Goal: Task Accomplishment & Management: Complete application form

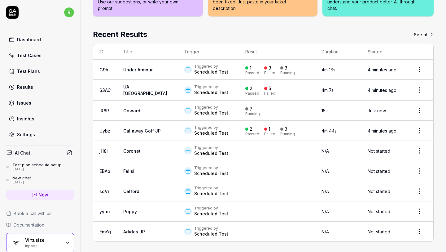
scroll to position [127, 0]
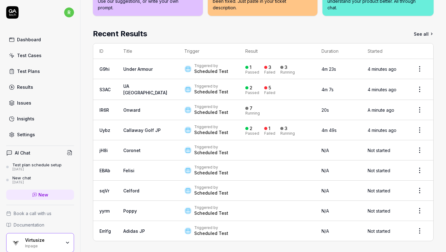
click at [40, 86] on link "Results" at bounding box center [40, 87] width 68 height 12
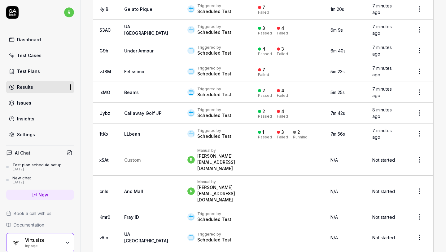
scroll to position [830, 0]
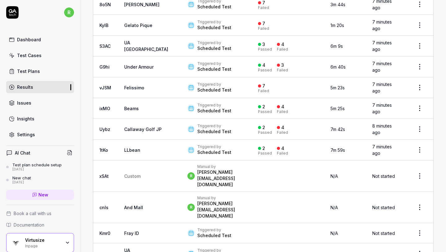
click at [205, 82] on div "Triggered by Scheduled Test" at bounding box center [217, 87] width 58 height 11
click at [132, 85] on link "Felissimo" at bounding box center [134, 87] width 20 height 5
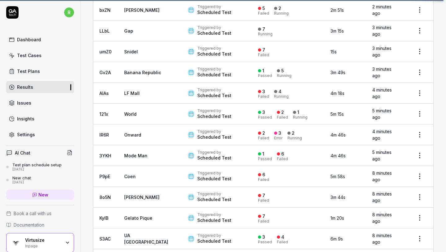
scroll to position [640, 0]
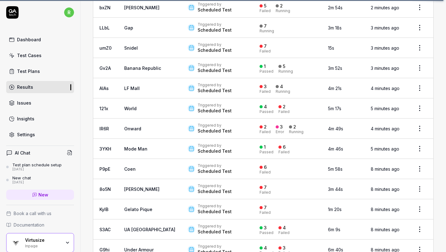
click at [198, 123] on div "Triggered by" at bounding box center [215, 125] width 34 height 5
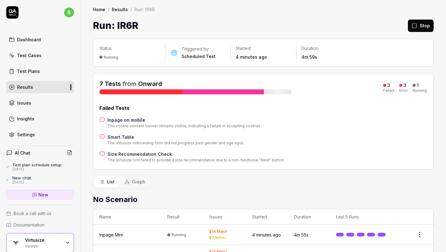
click at [149, 83] on link "Onward" at bounding box center [150, 83] width 24 height 7
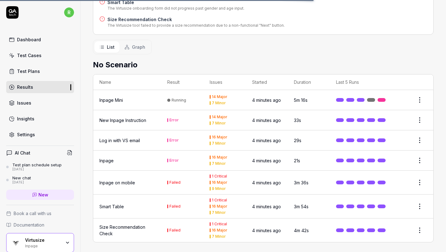
scroll to position [135, 0]
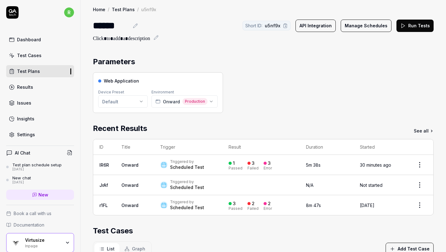
click at [34, 55] on div "Test Cases" at bounding box center [29, 55] width 24 height 7
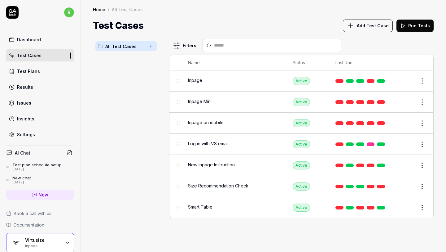
click at [367, 25] on span "Add Test Case" at bounding box center [373, 25] width 32 height 7
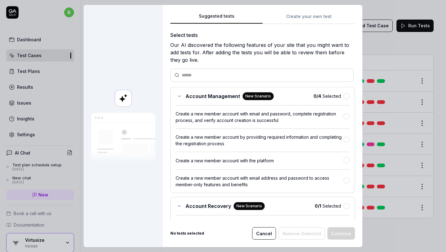
click at [321, 15] on div "Suggested tests Create your own test Select tests Our AI discovered the followi…" at bounding box center [263, 126] width 200 height 242
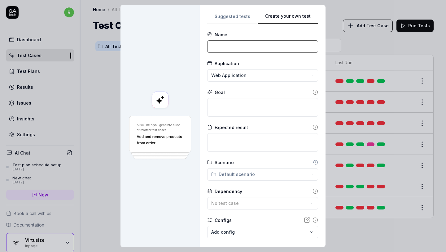
click at [256, 48] on input at bounding box center [262, 46] width 111 height 12
type input "Inpage Version 2"
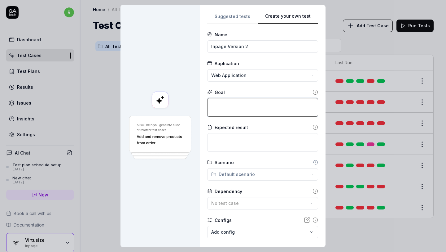
paste textarea "Accept cookies. Close World Shopping overlay. Check if vs-inpage is visible and…"
type textarea "*"
type textarea "Accept cookies. Close World Shopping overlay. Check if vs-inpage is visible and…"
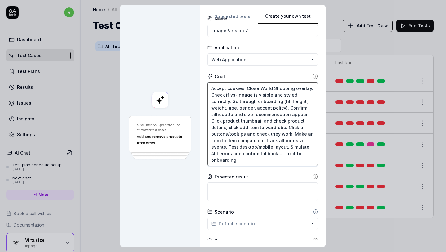
scroll to position [20, 0]
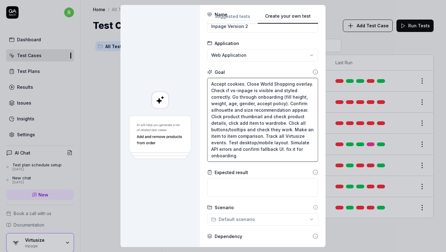
drag, startPoint x: 285, startPoint y: 103, endPoint x: 256, endPoint y: 102, distance: 28.2
click at [256, 102] on textarea "Accept cookies. Close World Shopping overlay. Check if vs-inpage is visible and…" at bounding box center [262, 120] width 111 height 84
type textarea "*"
type textarea "Accept cookies. Close World Shopping overlay. Check if vs-inpage is visible and…"
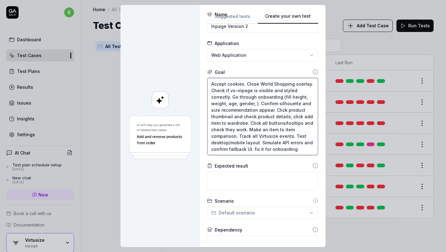
click at [306, 97] on textarea "Accept cookies. Close World Shopping overlay. Check if vs-inpage is visible and…" at bounding box center [262, 116] width 111 height 77
type textarea "*"
type textarea "Accept cookies. Close World Shopping overlay. Check if vs-inpage is visible and…"
paste textarea "accept policy"
type textarea "*"
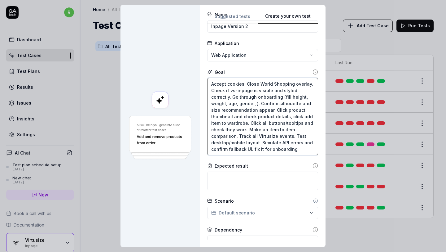
type textarea "Accept cookies. Close World Shopping overlay. Check if vs-inpage is visible and…"
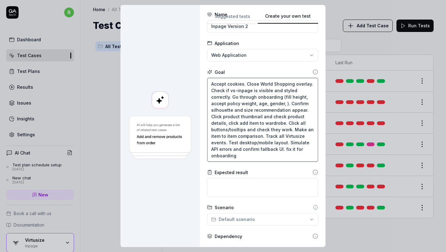
type textarea "*"
type textarea "Accept cookies. Close World Shopping overlay. Check if vs-inpage is visible and…"
click at [287, 104] on textarea "Accept cookies. Close World Shopping overlay. Check if vs-inpage is visible and…" at bounding box center [262, 120] width 111 height 84
type textarea "*"
type textarea "Accept cookies. Close World Shopping overlay. Check if vs-inpage is visible and…"
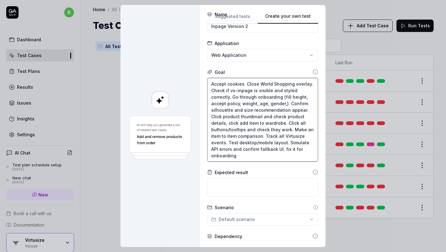
type textarea "*"
type textarea "Accept cookies. Close World Shopping overlay. Check if vs-inpage is visible and…"
click at [284, 95] on textarea "Accept cookies. Close World Shopping overlay. Check if vs-inpage is visible and…" at bounding box center [262, 120] width 111 height 84
click at [286, 96] on textarea "Accept cookies. Close World Shopping overlay. Check if vs-inpage is visible and…" at bounding box center [262, 120] width 111 height 84
type textarea "*"
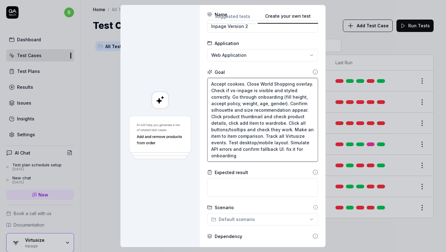
type textarea "Accept cookies. Close World Shopping overlay. Check if vs-inpage is visible and…"
type textarea "*"
type textarea "Accept cookies. Close World Shopping overlay. Check if vs-inpage is visible and…"
type textarea "*"
type textarea "Accept cookies. Close World Shopping overlay. Check if vs-inpage is visible and…"
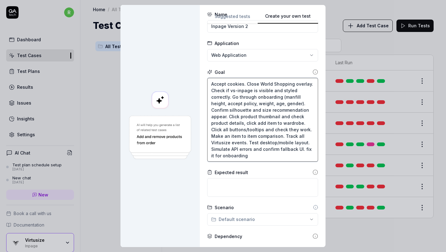
type textarea "*"
type textarea "Accept cookies. Close World Shopping overlay. Check if vs-inpage is visible and…"
type textarea "*"
type textarea "Accept cookies. Close World Shopping overlay. Check if vs-inpage is visible and…"
type textarea "*"
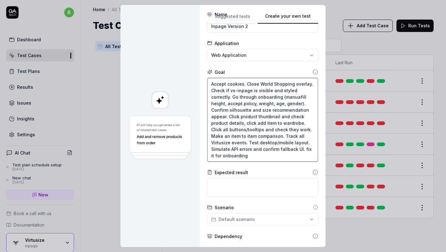
type textarea "Accept cookies. Close World Shopping overlay. Check if vs-inpage is visible and…"
type textarea "*"
type textarea "Accept cookies. Close World Shopping overlay. Check if vs-inpage is visible and…"
type textarea "*"
type textarea "Accept cookies. Close World Shopping overlay. Check if vs-inpage is visible and…"
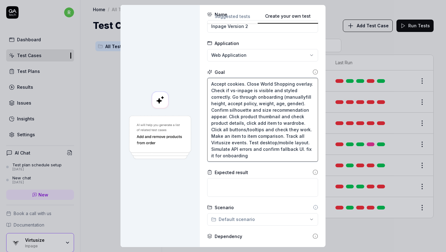
type textarea "*"
type textarea "Accept cookies. Close World Shopping overlay. Check if vs-inpage is visible and…"
click at [299, 103] on textarea "Accept cookies. Close World Shopping overlay. Check if vs-inpage is visible and…" at bounding box center [262, 120] width 111 height 84
click at [302, 102] on textarea "Accept cookies. Close World Shopping overlay. Check if vs-inpage is visible and…" at bounding box center [262, 120] width 111 height 84
click at [304, 103] on textarea "Accept cookies. Close World Shopping overlay. Check if vs-inpage is visible and…" at bounding box center [262, 120] width 111 height 84
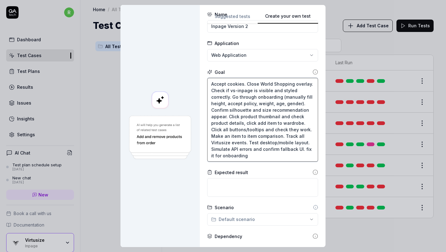
click at [283, 96] on textarea "Accept cookies. Close World Shopping overlay. Check if vs-inpage is visible and…" at bounding box center [262, 120] width 111 height 84
type textarea "*"
type textarea "Accept cookies. Close World Shopping overlay. Check if vs-inpage is visible and…"
type textarea "*"
type textarea "Accept cookies. Close World Shopping overlay. Check if vs-inpage is visible and…"
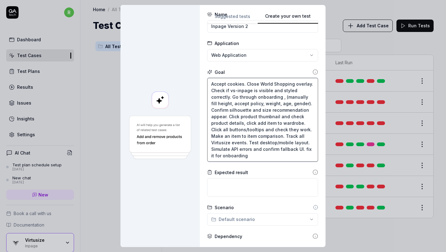
type textarea "*"
type textarea "Accept cookies. Close World Shopping overlay. Check if vs-inpage is visible and…"
type textarea "*"
type textarea "Accept cookies. Close World Shopping overlay. Check if vs-inpage is visible and…"
type textarea "*"
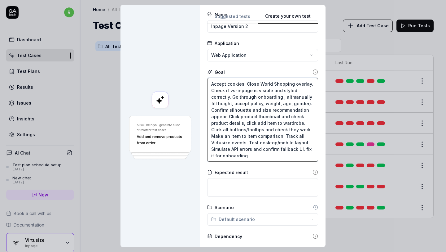
type textarea "Accept cookies. Close World Shopping overlay. Check if vs-inpage is visible and…"
type textarea "*"
type textarea "Accept cookies. Close World Shopping overlay. Check if vs-inpage is visible and…"
type textarea "*"
type textarea "Accept cookies. Close World Shopping overlay. Check if vs-inpage is visible and…"
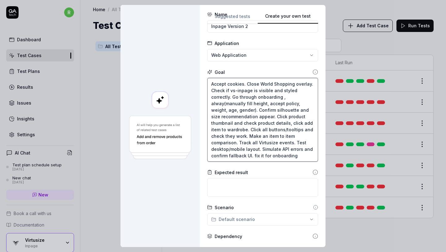
type textarea "*"
type textarea "Accept cookies. Close World Shopping overlay. Check if vs-inpage is visible and…"
type textarea "*"
type textarea "Accept cookies. Close World Shopping overlay. Check if vs-inpage is visible and…"
type textarea "*"
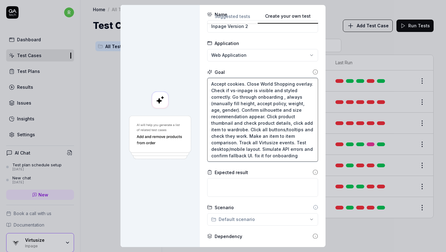
type textarea "Accept cookies. Close World Shopping overlay. Check if vs-inpage is visible and…"
type textarea "*"
type textarea "Accept cookies. Close World Shopping overlay. Check if vs-inpage is visible and…"
type textarea "*"
type textarea "Accept cookies. Close World Shopping overlay. Check if vs-inpage is visible and…"
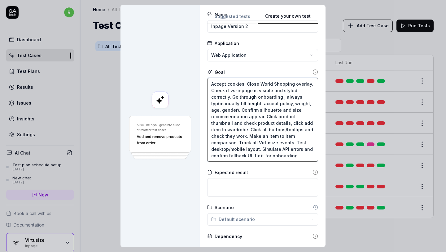
type textarea "*"
type textarea "Accept cookies. Close World Shopping overlay. Check if vs-inpage is visible and…"
drag, startPoint x: 223, startPoint y: 104, endPoint x: 287, endPoint y: 97, distance: 64.2
click at [287, 97] on textarea "Accept cookies. Close World Shopping overlay. Check if vs-inpage is visible and…" at bounding box center [262, 120] width 111 height 84
type textarea "*"
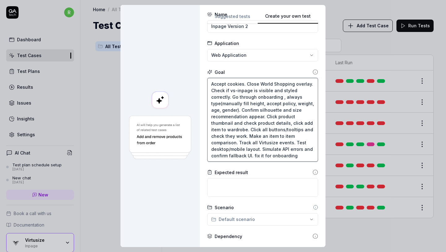
type textarea "Accept cookies. Close World Shopping overlay. Check if vs-inpage is visible and…"
type textarea "*"
type textarea "Accept cookies. Close World Shopping overlay. Check if vs-inpage is visible and…"
type textarea "*"
type textarea "Accept cookies. Close World Shopping overlay. Check if vs-inpage is visible and…"
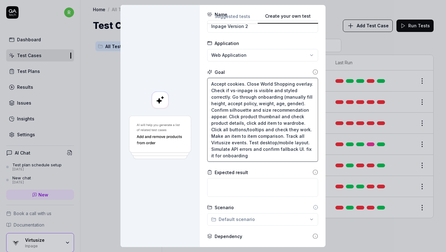
type textarea "*"
type textarea "Accept cookies. Close World Shopping overlay. Check if vs-inpage is visible and…"
type textarea "*"
type textarea "Accept cookies. Close World Shopping overlay. Check if vs-inpage is visible and…"
type textarea "*"
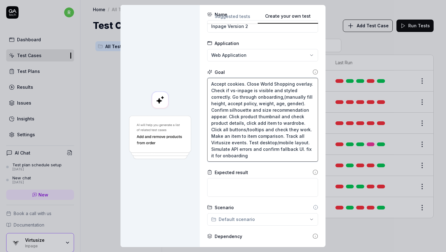
type textarea "Accept cookies. Close World Shopping overlay. Check if vs-inpage is visible and…"
type textarea "*"
type textarea "Accept cookies. Close World Shopping overlay. Check if vs-inpage is visible and…"
type textarea "*"
type textarea "Accept cookies. Close World Shopping overlay. Check if vs-inpage is visible and…"
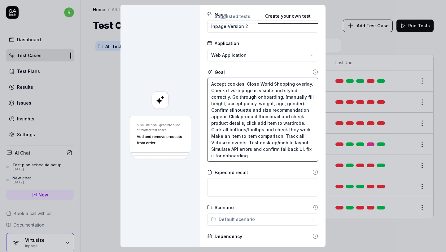
type textarea "*"
type textarea "Accept cookies. Close World Shopping overlay. Check if vs-inpage is visible and…"
type textarea "*"
type textarea "Accept cookies. Close World Shopping overlay. Check if vs-inpage is visible and…"
type textarea "*"
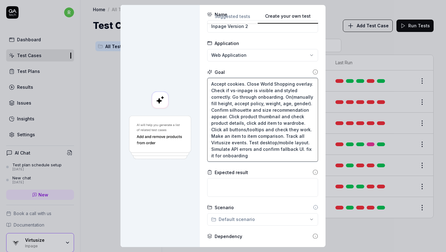
type textarea "Accept cookies. Close World Shopping overlay. Check if vs-inpage is visible and…"
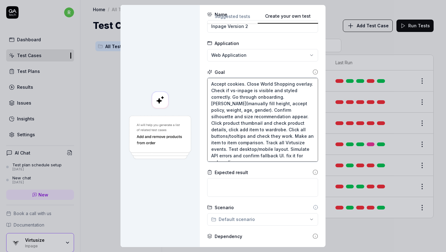
type textarea "*"
type textarea "Accept cookies. Close World Shopping overlay. Check if vs-inpage is visible and…"
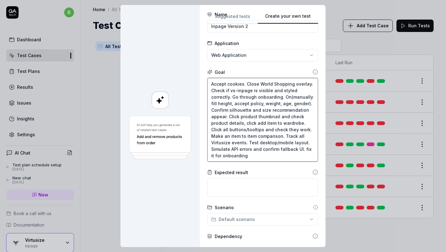
type textarea "*"
type textarea "Accept cookies. Close World Shopping overlay. Check if vs-inpage is visible and…"
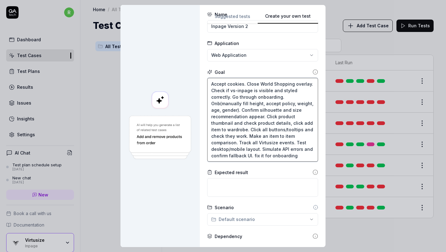
type textarea "*"
type textarea "Accept cookies. Close World Shopping overlay. Check if vs-inpage is visible and…"
type textarea "*"
type textarea "Accept cookies. Close World Shopping overlay. Check if vs-inpage is visible and…"
type textarea "*"
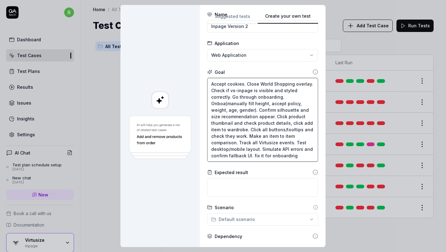
type textarea "Accept cookies. Close World Shopping overlay. Check if vs-inpage is visible and…"
type textarea "*"
type textarea "Accept cookies. Close World Shopping overlay. Check if vs-inpage is visible and…"
type textarea "*"
type textarea "Accept cookies. Close World Shopping overlay. Check if vs-inpage is visible and…"
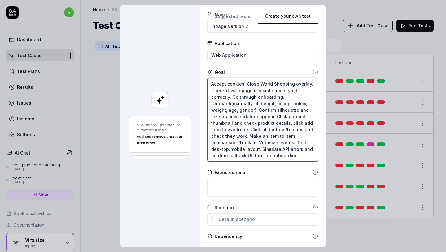
type textarea "*"
type textarea "Accept cookies. Close World Shopping overlay. Check if vs-inpage is visible and…"
type textarea "*"
type textarea "Accept cookies. Close World Shopping overlay. Check if vs-inpage is visible and…"
type textarea "*"
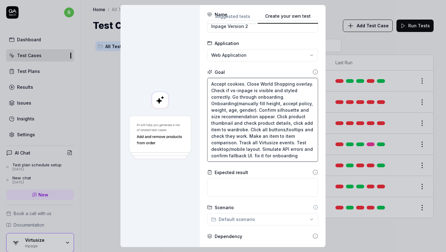
type textarea "Accept cookies. Close World Shopping overlay. Check if vs-inpage is visible and…"
type textarea "*"
type textarea "Accept cookies. Close World Shopping overlay. Check if vs-inpage is visible and…"
type textarea "*"
type textarea "Accept cookies. Close World Shopping overlay. Check if vs-inpage is visible and…"
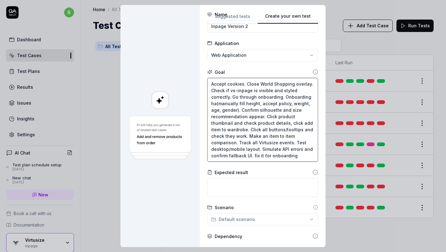
type textarea "*"
type textarea "Accept cookies. Close World Shopping overlay. Check if vs-inpage is visible and…"
type textarea "*"
type textarea "Accept cookies. Close World Shopping overlay. Check if vs-inpage is visible and…"
type textarea "*"
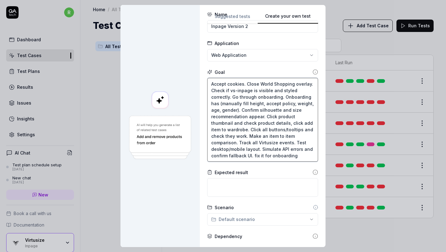
type textarea "Accept cookies. Close World Shopping overlay. Check if vs-inpage is visible and…"
type textarea "*"
type textarea "Accept cookies. Close World Shopping overlay. Check if vs-inpage is visible and…"
type textarea "*"
type textarea "Accept cookies. Close World Shopping overlay. Check if vs-inpage is visible and…"
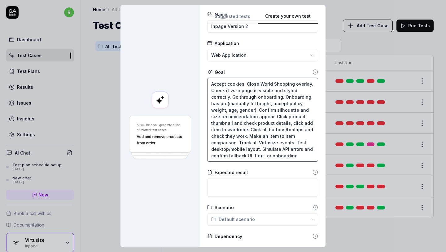
type textarea "*"
type textarea "Accept cookies. Close World Shopping overlay. Check if vs-inpage is visible and…"
type textarea "*"
type textarea "Accept cookies. Close World Shopping overlay. Check if vs-inpage is visible and…"
type textarea "*"
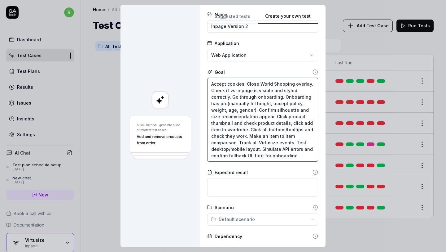
type textarea "Accept cookies. Close World Shopping overlay. Check if vs-inpage is visible and…"
type textarea "*"
type textarea "Accept cookies. Close World Shopping overlay. Check if vs-inpage is visible and…"
type textarea "*"
type textarea "Accept cookies. Close World Shopping overlay. Check if vs-inpage is visible and…"
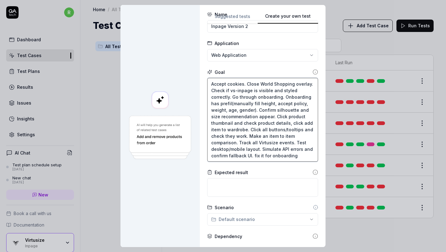
type textarea "*"
type textarea "Accept cookies. Close World Shopping overlay. Check if vs-inpage is visible and…"
type textarea "*"
type textarea "Accept cookies. Close World Shopping overlay. Check if vs-inpage is visible and…"
type textarea "*"
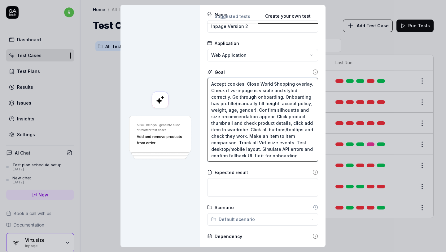
type textarea "Accept cookies. Close World Shopping overlay. Check if vs-inpage is visible and…"
type textarea "*"
type textarea "Accept cookies. Close World Shopping overlay. Check if vs-inpage is visible and…"
type textarea "*"
type textarea "Accept cookies. Close World Shopping overlay. Check if vs-inpage is visible and…"
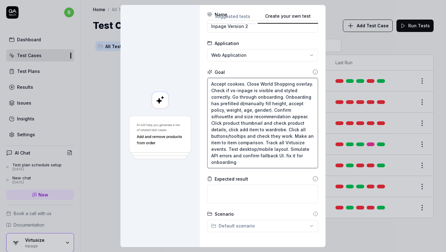
type textarea "*"
type textarea "Accept cookies. Close World Shopping overlay. Check if vs-inpage is visible and…"
type textarea "*"
type textarea "Accept cookies. Close World Shopping overlay. Check if vs-inpage is visible and…"
type textarea "*"
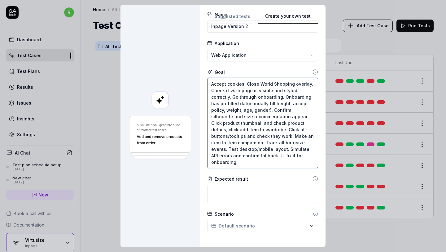
type textarea "Accept cookies. Close World Shopping overlay. Check if vs-inpage is visible and…"
type textarea "*"
type textarea "Accept cookies. Close World Shopping overlay. Check if vs-inpage is visible and…"
type textarea "*"
type textarea "Accept cookies. Close World Shopping overlay. Check if vs-inpage is visible and…"
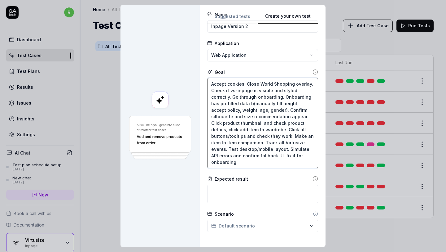
type textarea "*"
type textarea "Accept cookies. Close World Shopping overlay. Check if vs-inpage is visible and…"
type textarea "*"
type textarea "Accept cookies. Close World Shopping overlay. Check if vs-inpage is visible and…"
type textarea "*"
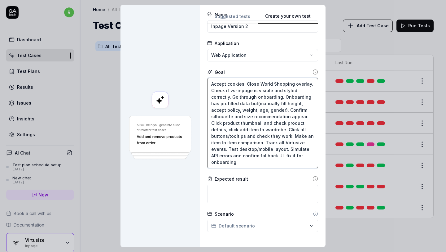
type textarea "Accept cookies. Close World Shopping overlay. Check if vs-inpage is visible and…"
type textarea "*"
type textarea "Accept cookies. Close World Shopping overlay. Check if vs-inpage is visible and…"
type textarea "*"
type textarea "Accept cookies. Close World Shopping overlay. Check if vs-inpage is visible and…"
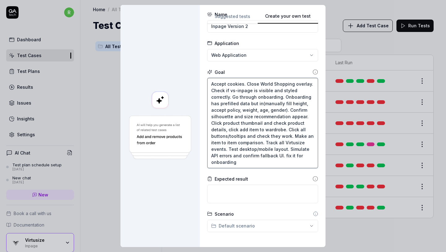
type textarea "*"
type textarea "Accept cookies. Close World Shopping overlay. Check if vs-inpage is visible and…"
type textarea "*"
type textarea "Accept cookies. Close World Shopping overlay. Check if vs-inpage is visible and…"
type textarea "*"
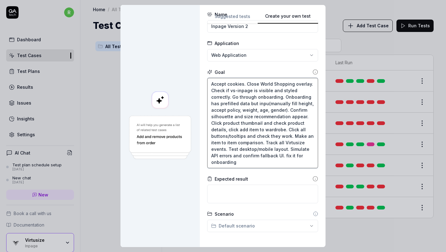
type textarea "Accept cookies. Close World Shopping overlay. Check if vs-inpage is visible and…"
type textarea "*"
type textarea "Accept cookies. Close World Shopping overlay. Check if vs-inpage is visible and…"
type textarea "*"
type textarea "Accept cookies. Close World Shopping overlay. Check if vs-inpage is visible and…"
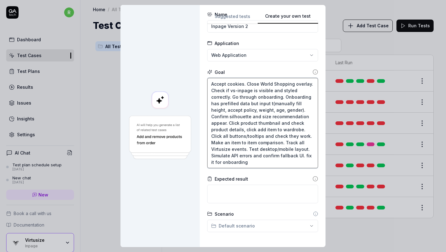
type textarea "*"
type textarea "Accept cookies. Close World Shopping overlay. Check if vs-inpage is visible and…"
type textarea "*"
type textarea "Accept cookies. Close World Shopping overlay. Check if vs-inpage is visible and…"
type textarea "*"
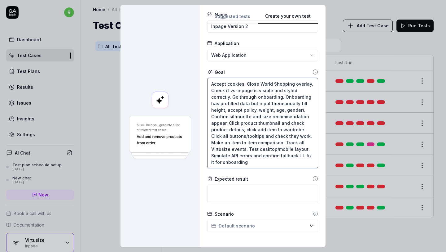
type textarea "Accept cookies. Close World Shopping overlay. Check if vs-inpage is visible and…"
type textarea "*"
type textarea "Accept cookies. Close World Shopping overlay. Check if vs-inpage is visible and…"
type textarea "*"
type textarea "Accept cookies. Close World Shopping overlay. Check if vs-inpage is visible and…"
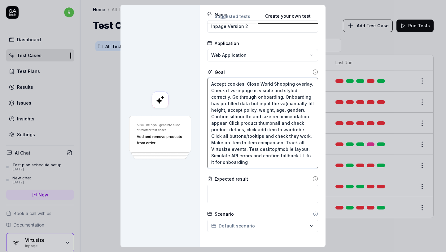
type textarea "*"
type textarea "Accept cookies. Close World Shopping overlay. Check if vs-inpage is visible and…"
type textarea "*"
type textarea "Accept cookies. Close World Shopping overlay. Check if vs-inpage is visible and…"
type textarea "*"
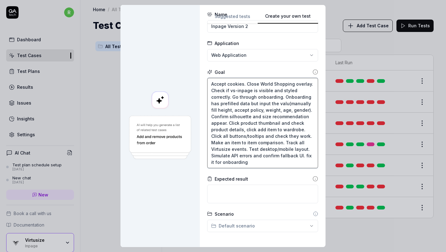
type textarea "Accept cookies. Close World Shopping overlay. Check if vs-inpage is visible and…"
type textarea "*"
type textarea "Accept cookies. Close World Shopping overlay. Check if vs-inpage is visible and…"
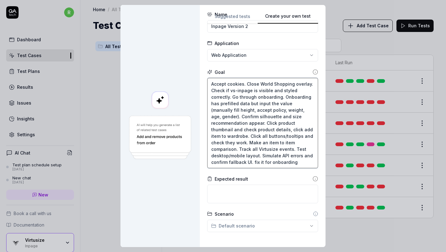
type textarea "*"
type textarea "Accept cookies. Close World Shopping overlay. Check if vs-inpage is visible and…"
type textarea "*"
type textarea "Accept cookies. Close World Shopping overlay. Check if vs-inpage is visible and…"
type textarea "*"
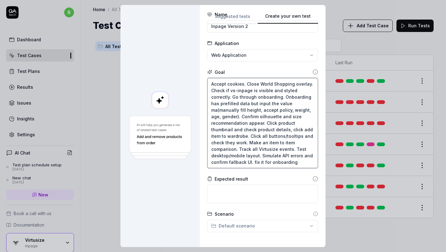
type textarea "Accept cookies. Close World Shopping overlay. Check if vs-inpage is visible and…"
type textarea "*"
type textarea "Accept cookies. Close World Shopping overlay. Check if vs-inpage is visible and…"
type textarea "*"
type textarea "Accept cookies. Close World Shopping overlay. Check if vs-inpage is visible and…"
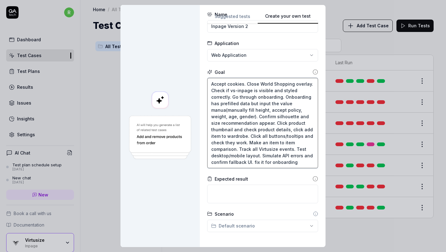
type textarea "*"
type textarea "Accept cookies. Close World Shopping overlay. Check if vs-inpage is visible and…"
type textarea "*"
type textarea "Accept cookies. Close World Shopping overlay. Check if vs-inpage is visible and…"
type textarea "*"
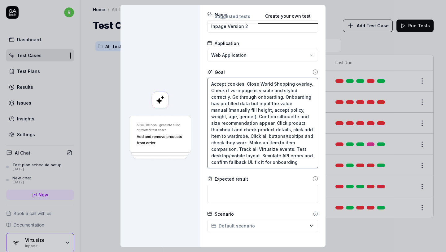
type textarea "Accept cookies. Close World Shopping overlay. Check if vs-inpage is visible and…"
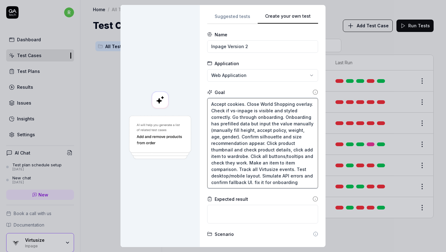
scroll to position [105, 0]
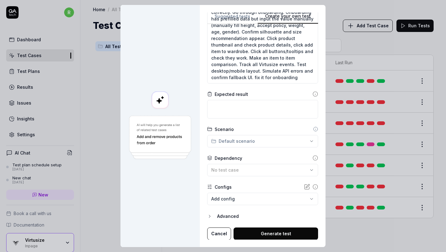
click at [257, 232] on button "Generate test" at bounding box center [276, 233] width 85 height 12
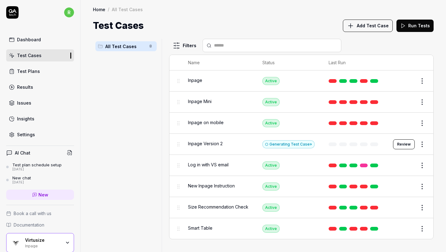
click at [409, 141] on button "Review" at bounding box center [404, 144] width 22 height 10
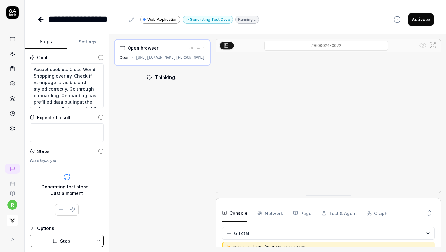
scroll to position [40, 0]
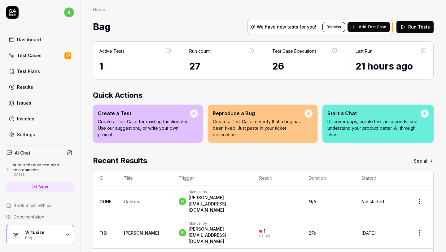
click at [409, 27] on button "Run Tests" at bounding box center [415, 27] width 37 height 12
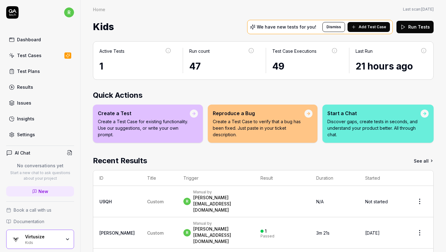
click at [408, 27] on button "Run Tests" at bounding box center [415, 27] width 37 height 12
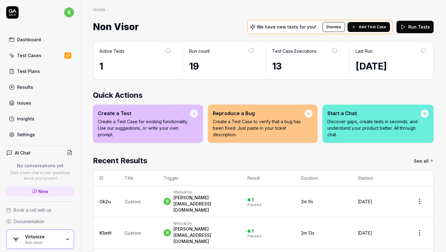
click at [414, 29] on button "Run Tests" at bounding box center [415, 27] width 37 height 12
click at [406, 29] on button "Run Tests" at bounding box center [415, 27] width 37 height 12
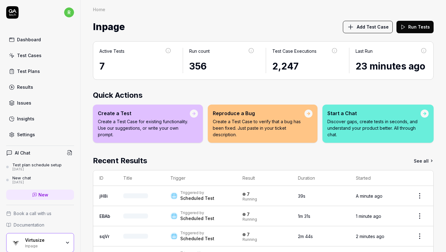
scroll to position [46, 0]
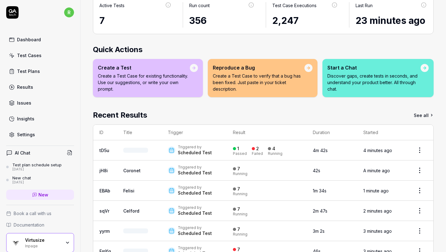
click at [26, 85] on div "Results" at bounding box center [25, 87] width 16 height 7
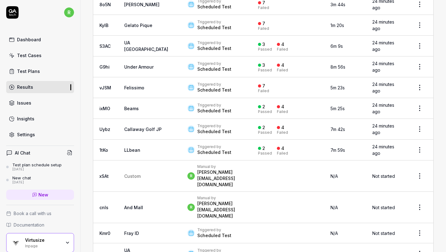
scroll to position [845, 0]
click at [213, 82] on div "Triggered by Scheduled Test" at bounding box center [217, 87] width 58 height 11
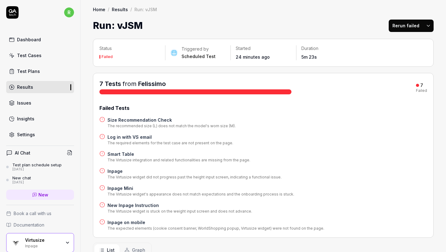
click at [127, 29] on h1 "Run: vJSM" at bounding box center [118, 26] width 50 height 14
click at [144, 83] on link "Felissimo" at bounding box center [152, 83] width 28 height 7
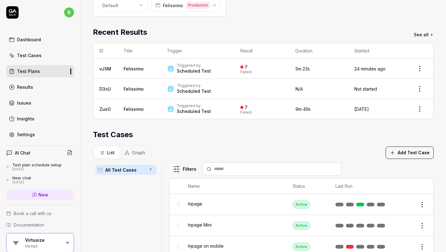
scroll to position [60, 0]
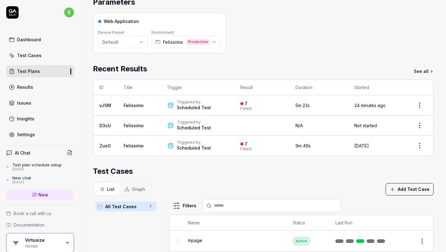
click at [137, 106] on link "Felissimo" at bounding box center [134, 105] width 20 height 5
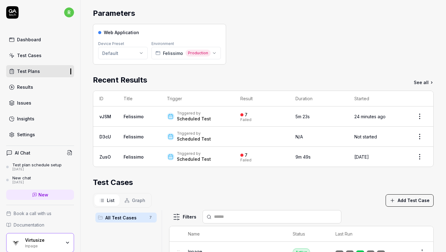
scroll to position [55, 0]
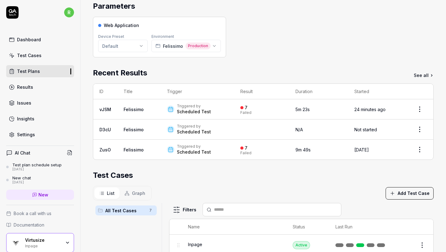
click at [418, 106] on html "r Dashboard Test Cases Test Plans Results Issues Insights Settings AI Chat Test…" at bounding box center [223, 126] width 446 height 252
click at [350, 171] on html "r Dashboard Test Cases Test Plans Results Issues Insights Settings AI Chat Test…" at bounding box center [223, 126] width 446 height 252
click at [350, 171] on div "Test Cases" at bounding box center [263, 175] width 341 height 11
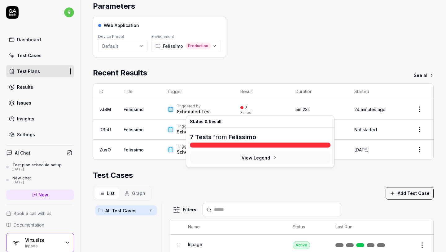
click at [245, 111] on div "Failed" at bounding box center [246, 113] width 11 height 4
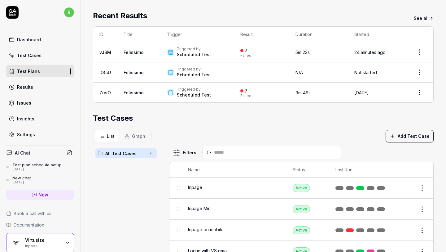
scroll to position [154, 0]
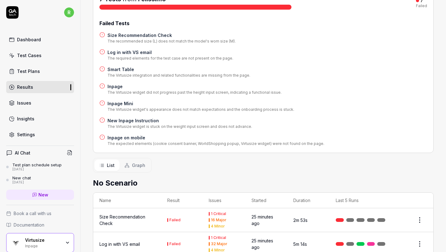
scroll to position [87, 0]
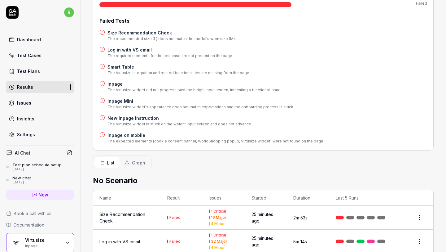
click at [293, 145] on div "7 Tests from Felissimo 7 Failed Failed Tests Size Recommendation Check The reco…" at bounding box center [263, 68] width 341 height 165
click at [143, 119] on h4 "New Inpage Instruction" at bounding box center [180, 118] width 145 height 7
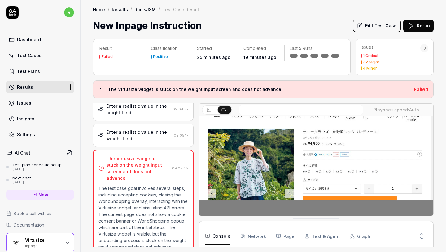
scroll to position [274, 0]
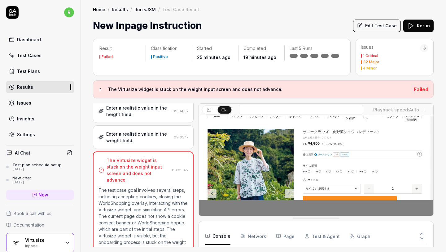
click at [155, 136] on div "Enter a realistic value in the weight field." at bounding box center [138, 137] width 65 height 13
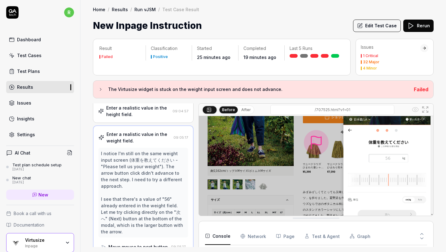
click at [370, 26] on button "Edit Test Case" at bounding box center [377, 26] width 48 height 12
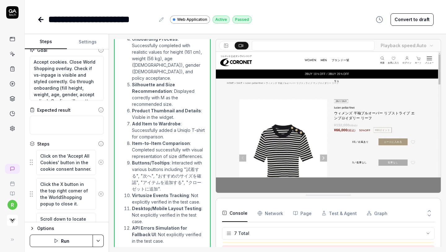
scroll to position [53, 0]
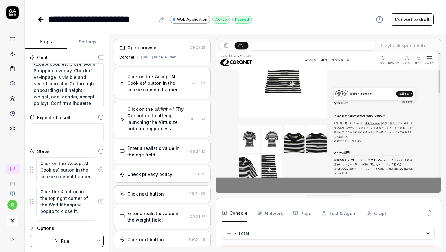
scroll to position [7, 0]
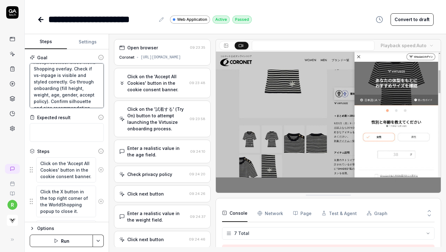
click at [62, 90] on textarea "Accept cookies. Close World Shopping overlay. Check if vs-inpage is visible and…" at bounding box center [67, 85] width 74 height 45
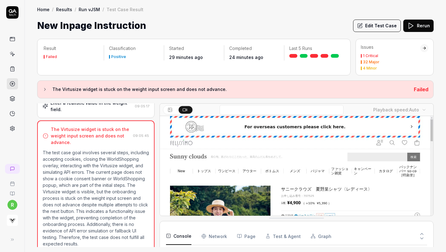
scroll to position [274, 0]
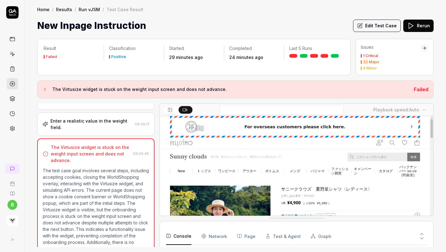
click at [73, 121] on div "Enter a realistic value in the weight field." at bounding box center [92, 123] width 82 height 13
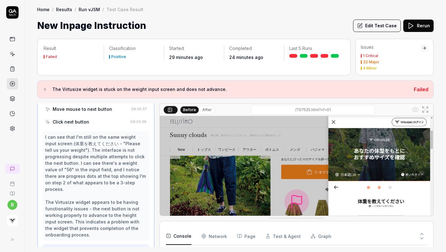
scroll to position [552, 0]
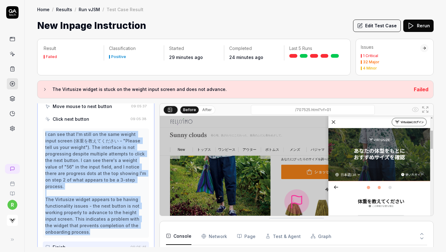
drag, startPoint x: 67, startPoint y: 213, endPoint x: 43, endPoint y: 122, distance: 93.9
click at [43, 128] on div "I can see that I'm still on the same weight input screen (体重を教えてください - "Please …" at bounding box center [96, 182] width 106 height 109
copy div "I can see that I'm still on the same weight input screen (体重を教えてください - "Please …"
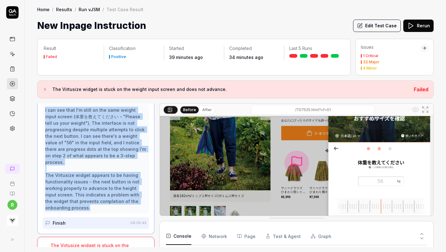
scroll to position [71, 0]
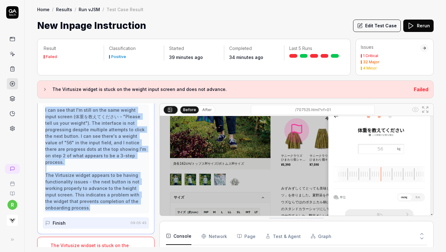
click at [91, 11] on link "Run vJSM" at bounding box center [89, 9] width 21 height 6
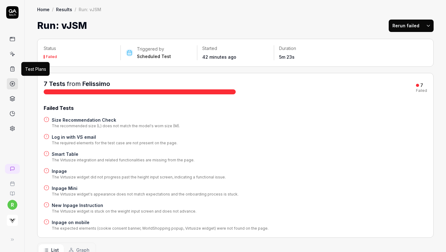
click at [11, 71] on icon at bounding box center [13, 69] width 4 height 4
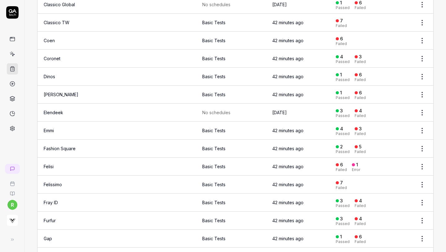
scroll to position [347, 0]
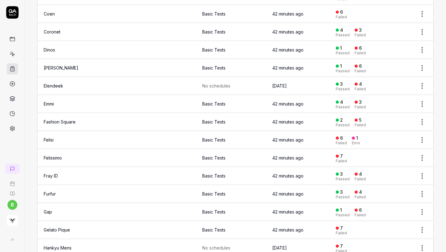
click at [322, 154] on td "42 minutes ago" at bounding box center [298, 158] width 64 height 18
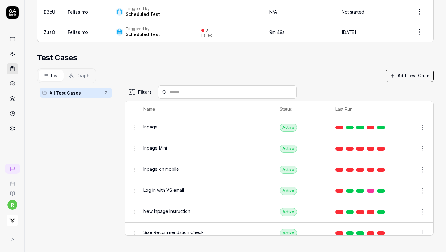
click at [412, 74] on button "Add Test Case" at bounding box center [410, 75] width 48 height 12
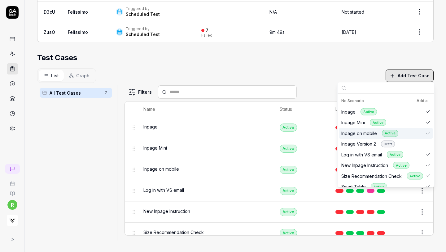
scroll to position [6, 0]
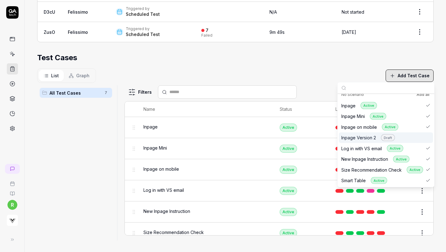
click at [408, 140] on div "Inpage Version 2 Draft" at bounding box center [386, 137] width 94 height 11
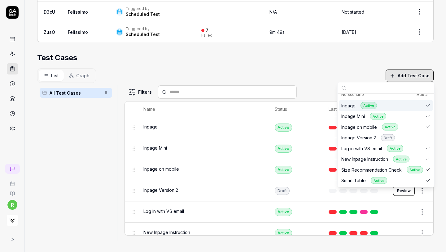
click at [320, 59] on div "Test Cases" at bounding box center [235, 57] width 397 height 11
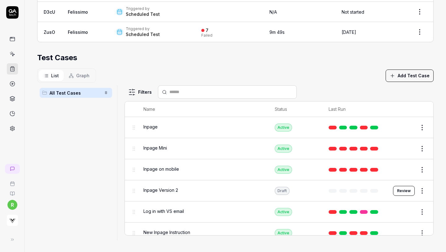
click at [399, 188] on button "Review" at bounding box center [404, 191] width 22 height 10
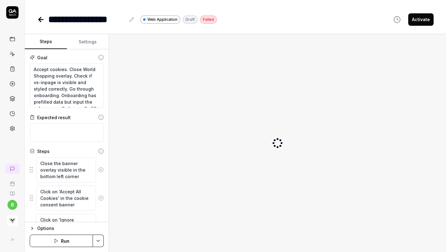
click at [421, 20] on button "Activate" at bounding box center [421, 19] width 25 height 12
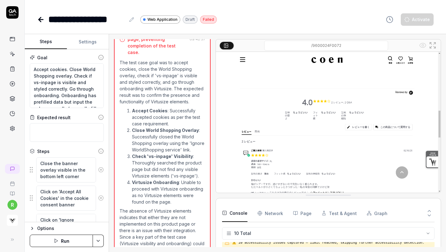
scroll to position [100, 0]
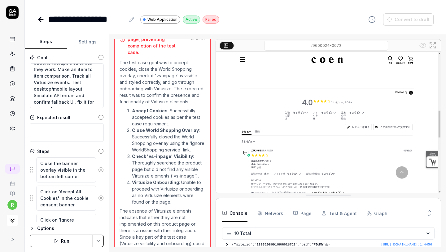
scroll to position [8, 0]
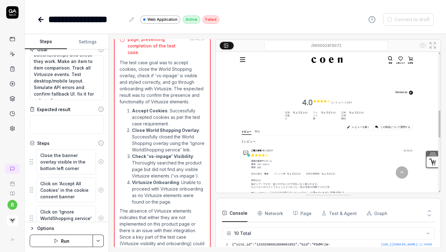
click at [60, 239] on button "Run" at bounding box center [61, 240] width 63 height 12
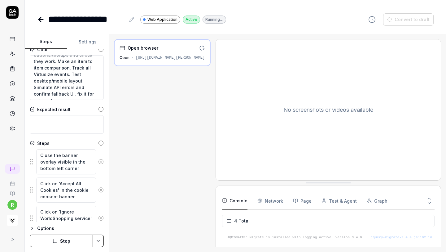
scroll to position [10, 0]
click at [42, 20] on icon at bounding box center [40, 19] width 7 height 7
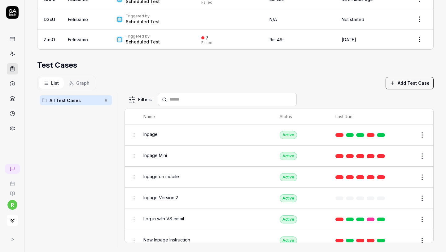
scroll to position [173, 0]
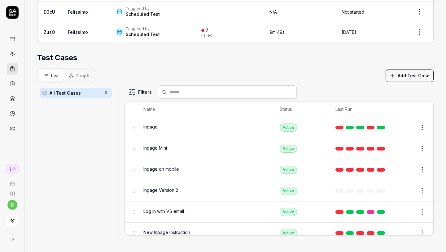
click at [178, 188] on div "Inpage Version 2" at bounding box center [206, 190] width 124 height 7
click at [408, 186] on button "Edit" at bounding box center [407, 191] width 15 height 10
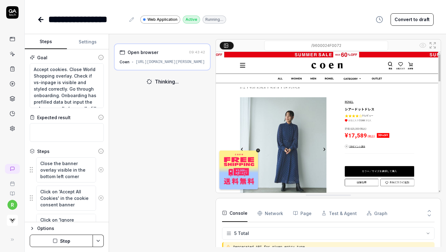
scroll to position [22, 0]
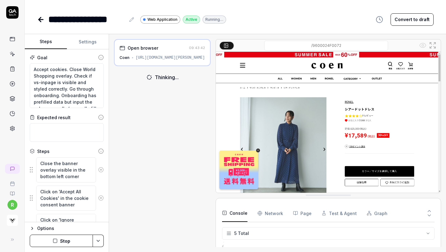
type textarea "*"
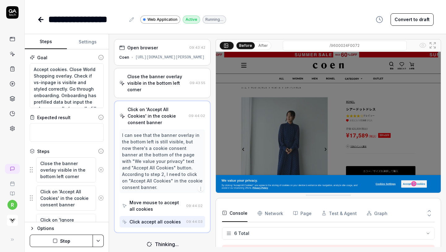
click at [45, 21] on link at bounding box center [41, 19] width 9 height 12
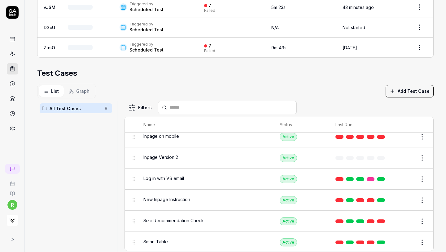
scroll to position [46, 0]
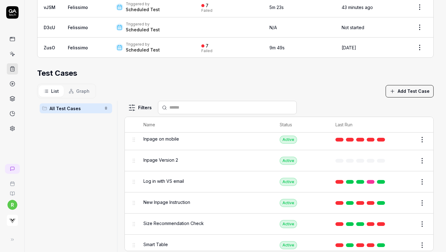
click at [423, 157] on html "r Home / Test Plans / 0d8v6a Home / Test Plans / 0d8v6a ********* Short ID: 0d8…" at bounding box center [223, 126] width 446 height 252
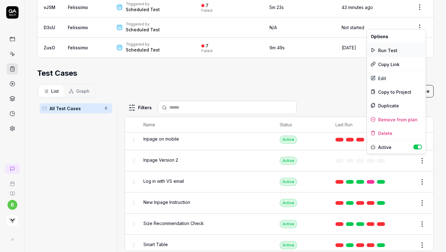
click at [397, 52] on div "Run Test" at bounding box center [396, 50] width 59 height 14
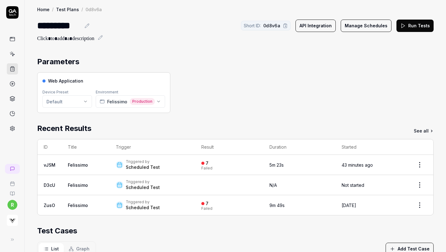
scroll to position [173, 0]
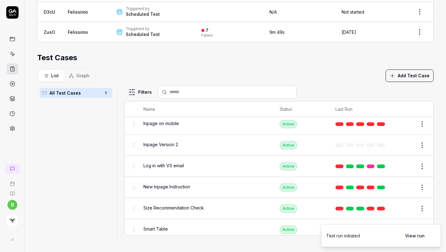
click at [413, 233] on button "View run" at bounding box center [415, 235] width 27 height 12
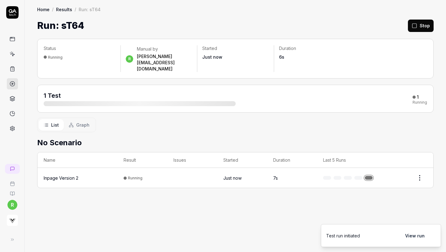
click at [66, 175] on div "Inpage Version 2" at bounding box center [61, 178] width 35 height 7
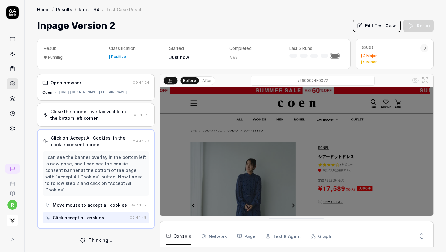
click at [8, 51] on link at bounding box center [12, 53] width 11 height 11
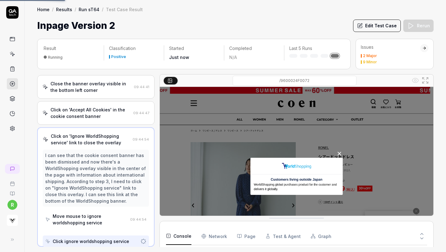
scroll to position [28, 0]
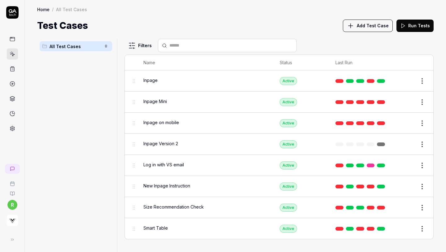
click at [424, 144] on html "r Home / All Test Cases Home / All Test Cases Test Cases Add Test Case Run Test…" at bounding box center [223, 126] width 446 height 252
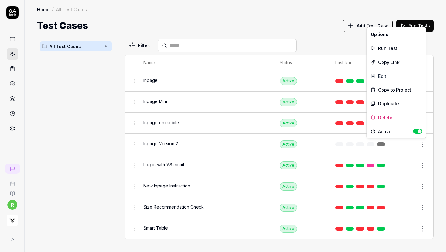
click at [167, 143] on html "r Home / All Test Cases Home / All Test Cases Test Cases Add Test Case Run Test…" at bounding box center [223, 126] width 446 height 252
click at [167, 143] on span "Inpage Version 2" at bounding box center [161, 143] width 35 height 7
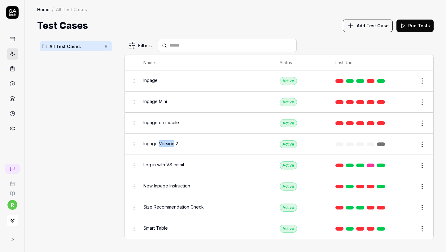
click at [167, 143] on span "Inpage Version 2" at bounding box center [161, 143] width 35 height 7
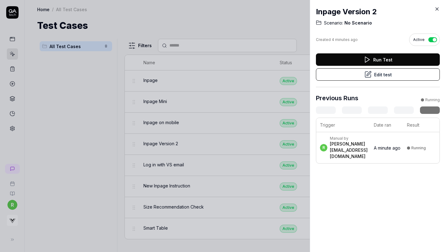
click at [371, 73] on icon at bounding box center [368, 74] width 7 height 7
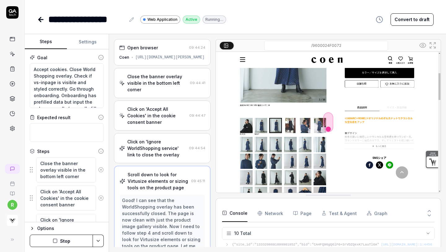
click at [90, 39] on button "Settings" at bounding box center [88, 41] width 42 height 15
type textarea "*"
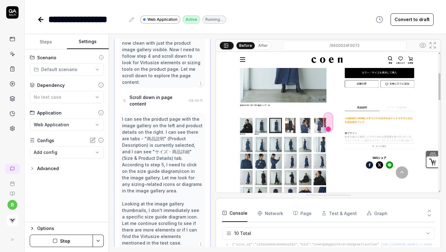
scroll to position [199, 0]
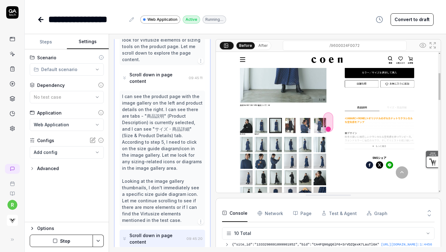
click at [48, 168] on div "Advanced" at bounding box center [48, 168] width 22 height 7
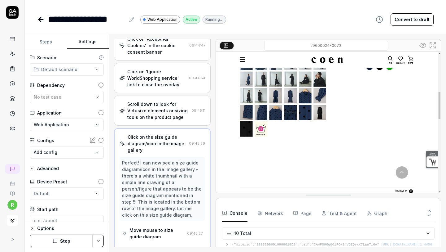
scroll to position [71, 0]
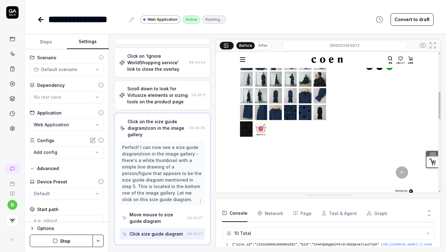
click at [71, 67] on html "**********" at bounding box center [223, 126] width 446 height 252
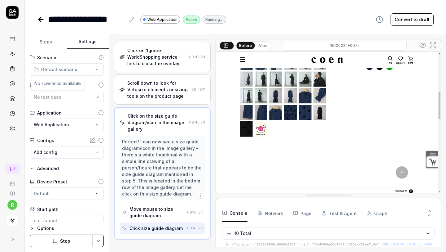
scroll to position [91, 0]
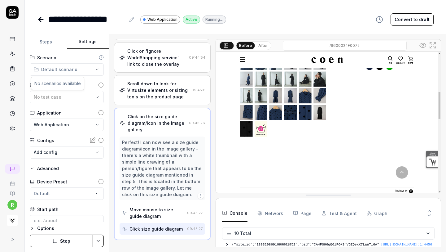
click at [91, 79] on html "**********" at bounding box center [223, 126] width 446 height 252
click at [84, 95] on div "No test case" at bounding box center [64, 97] width 60 height 7
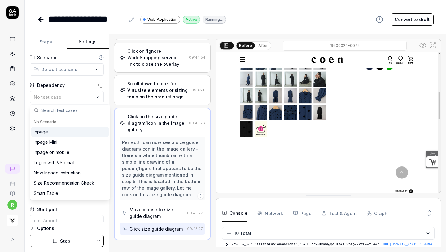
click at [82, 80] on div "**********" at bounding box center [67, 135] width 84 height 173
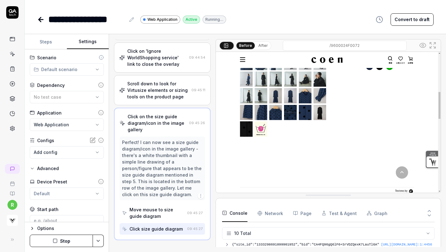
click at [67, 123] on html "**********" at bounding box center [223, 126] width 446 height 252
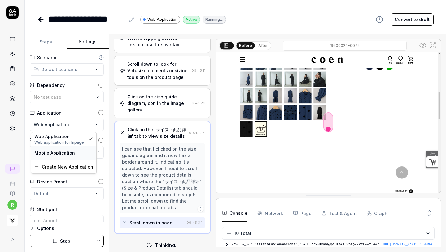
scroll to position [104, 0]
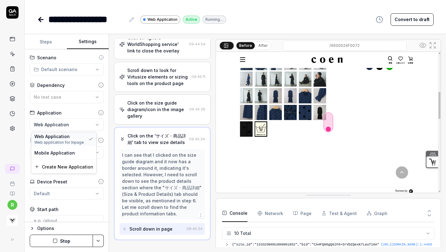
click at [64, 138] on span "Web Application" at bounding box center [51, 136] width 35 height 7
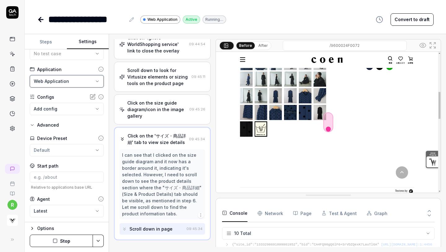
scroll to position [110, 0]
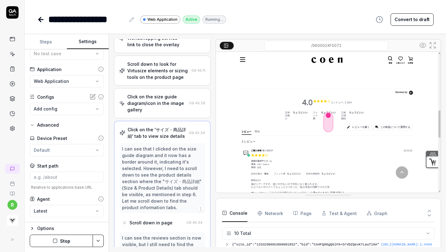
click at [58, 151] on html "**********" at bounding box center [223, 126] width 446 height 252
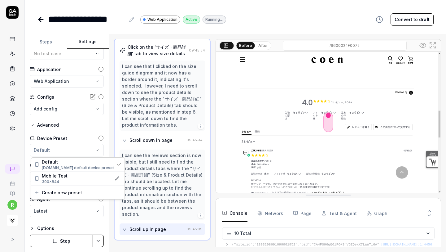
scroll to position [186, 0]
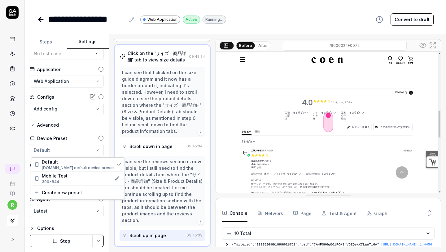
click at [77, 120] on html "**********" at bounding box center [223, 126] width 446 height 252
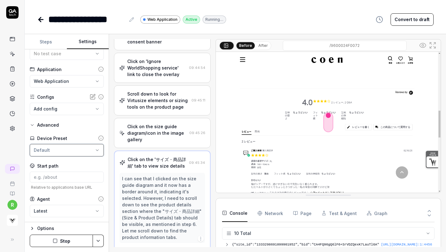
scroll to position [79, 0]
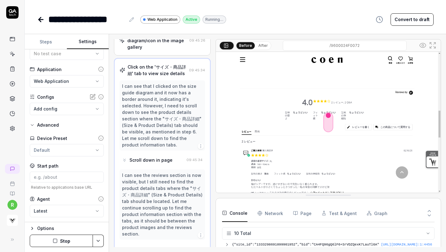
click at [173, 89] on div "I can see that I clicked on the size guide diagram and it now has a border arou…" at bounding box center [162, 115] width 81 height 65
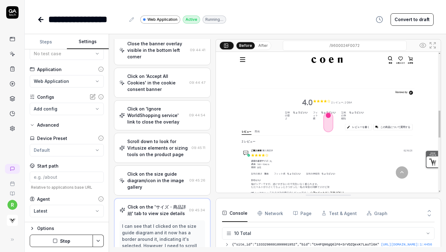
scroll to position [0, 0]
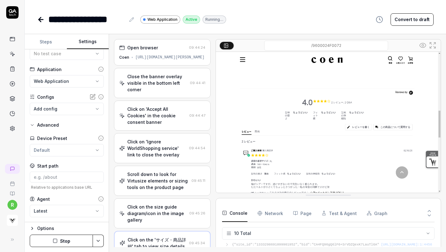
click at [142, 138] on div "Click on 'Ignore WorldShopping service' link to close the overlay" at bounding box center [156, 148] width 59 height 20
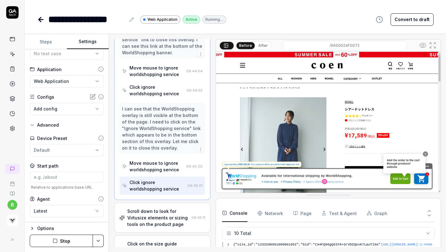
scroll to position [178, 0]
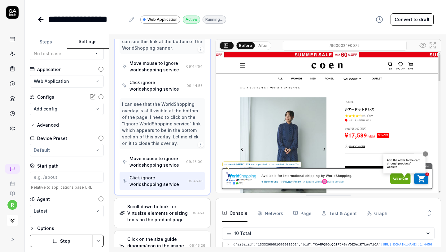
click at [135, 205] on div "Scroll down to look for Virtusize elements or sizing tools on the product page" at bounding box center [158, 213] width 62 height 20
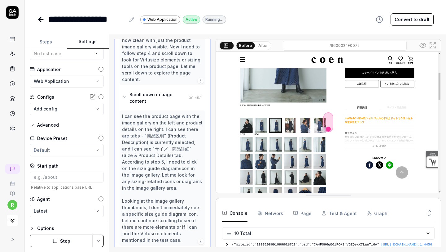
scroll to position [0, 0]
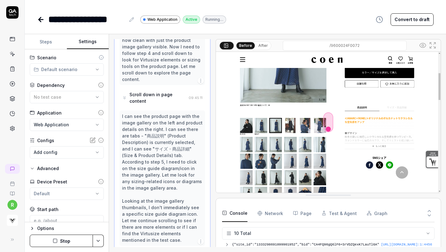
click at [11, 72] on link at bounding box center [12, 68] width 11 height 11
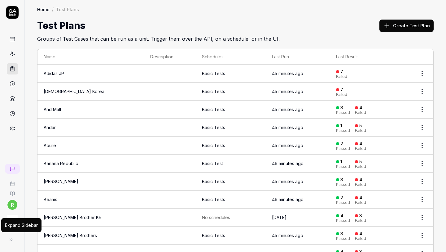
click at [12, 242] on icon at bounding box center [11, 239] width 5 height 5
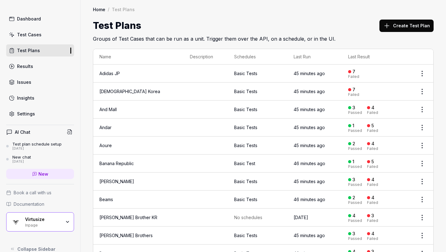
scroll to position [30, 0]
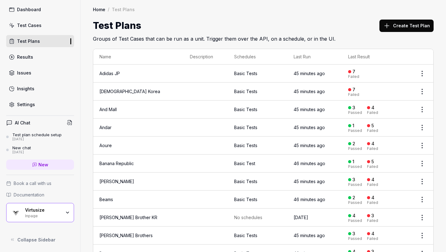
click at [51, 103] on link "Settings" at bounding box center [40, 104] width 68 height 12
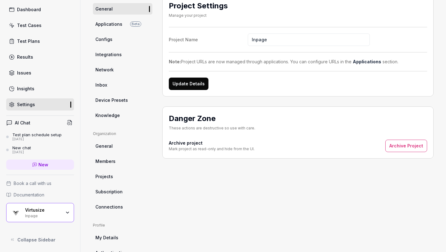
scroll to position [59, 0]
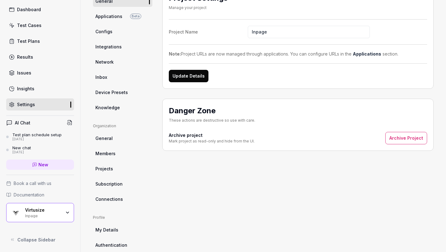
click at [135, 18] on span "Beta" at bounding box center [135, 16] width 11 height 5
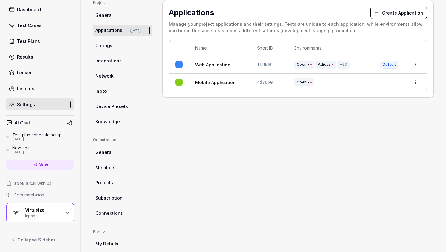
click at [415, 63] on html "r Dashboard Test Cases Test Plans Results Issues Insights Settings AI Chat Test…" at bounding box center [223, 126] width 446 height 252
click at [374, 106] on div "Edit" at bounding box center [388, 105] width 73 height 14
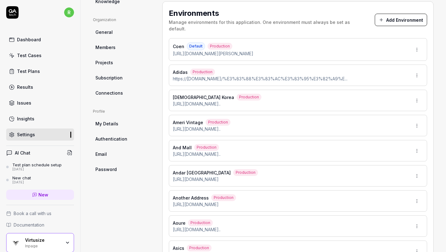
scroll to position [166, 0]
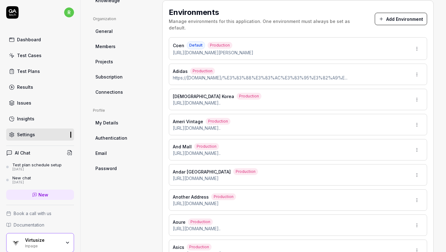
click at [419, 118] on html "r Dashboard Test Cases Test Plans Results Issues Insights Settings AI Chat Test…" at bounding box center [223, 126] width 446 height 252
click at [387, 160] on span "Make Default" at bounding box center [398, 160] width 29 height 7
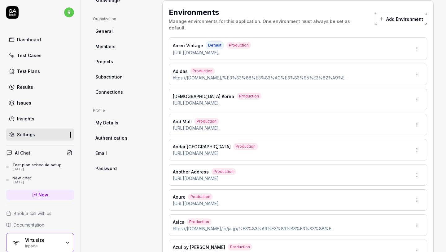
click at [415, 40] on html "Default environment updated r Dashboard Test Cases Test Plans Results Issues In…" at bounding box center [223, 126] width 446 height 252
click at [383, 69] on div "Edit" at bounding box center [394, 70] width 63 height 14
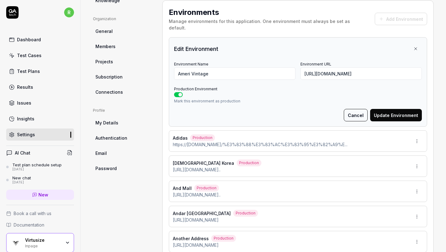
click at [335, 92] on div at bounding box center [298, 94] width 248 height 5
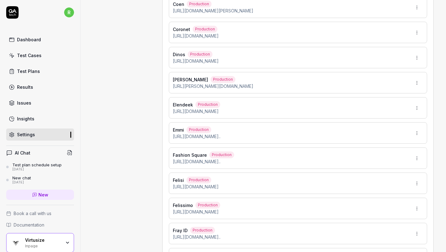
scroll to position [802, 0]
click at [415, 199] on html "r Dashboard Test Cases Test Plans Results Issues Insights Settings AI Chat Test…" at bounding box center [223, 126] width 446 height 252
click at [390, 173] on span "Make Default" at bounding box center [398, 173] width 29 height 7
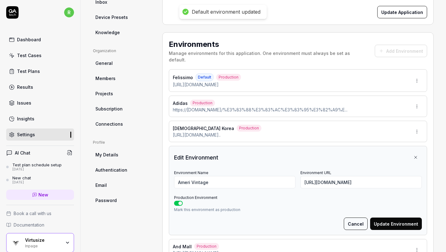
type input "*******"
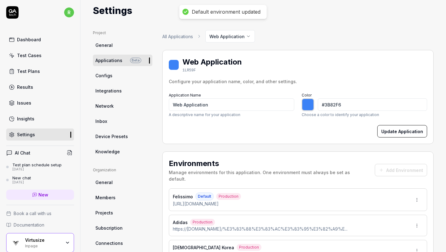
scroll to position [0, 0]
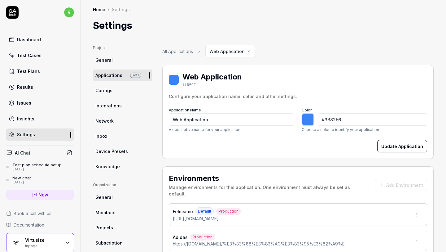
click at [29, 54] on div "Test Cases" at bounding box center [29, 55] width 24 height 7
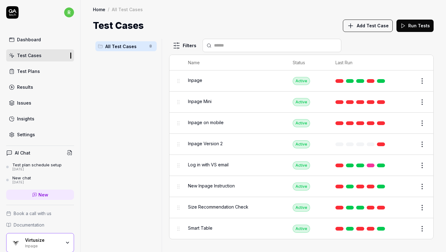
click at [246, 140] on div "Inpage Version 2" at bounding box center [234, 143] width 92 height 7
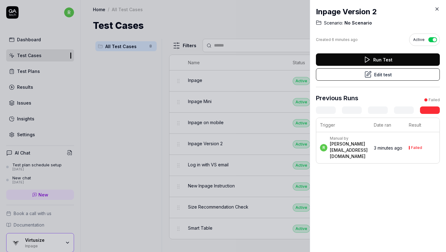
click at [374, 73] on button "Edit test" at bounding box center [378, 74] width 124 height 12
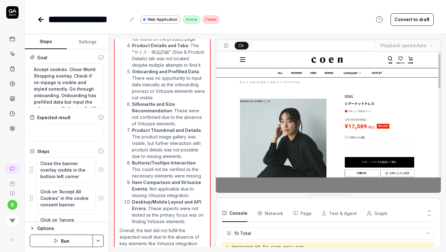
scroll to position [100, 0]
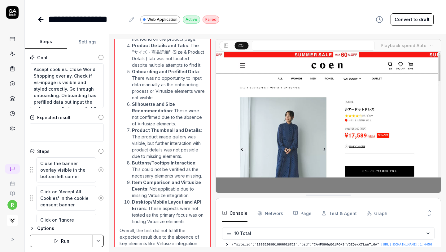
click at [58, 242] on icon "button" at bounding box center [56, 240] width 5 height 5
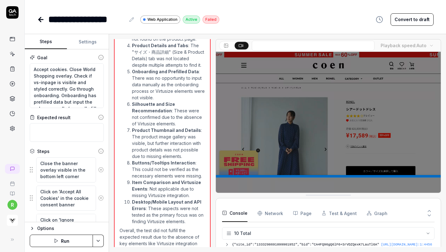
type textarea "*"
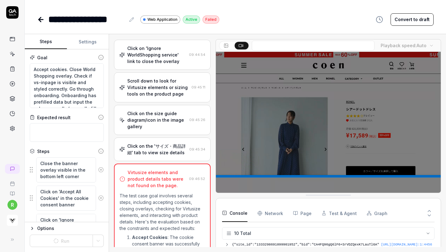
scroll to position [0, 0]
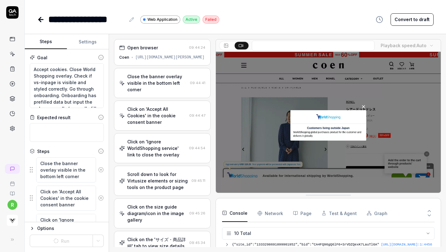
click at [39, 20] on icon at bounding box center [41, 20] width 4 height 0
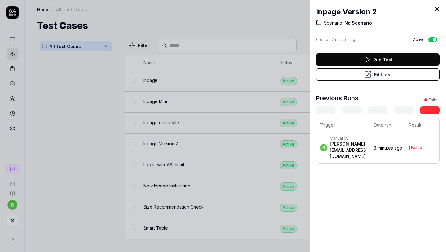
click at [344, 62] on button "Run Test" at bounding box center [378, 59] width 124 height 12
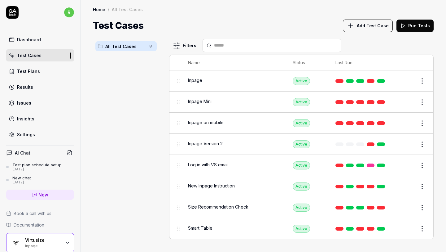
click at [210, 143] on span "Inpage Version 2" at bounding box center [205, 143] width 35 height 7
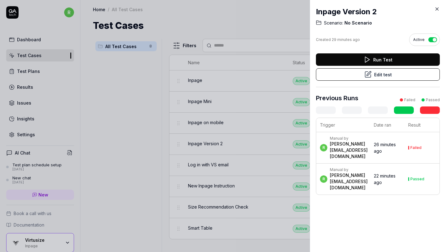
click at [332, 178] on div "[PERSON_NAME][EMAIL_ADDRESS][DOMAIN_NAME]" at bounding box center [349, 181] width 38 height 19
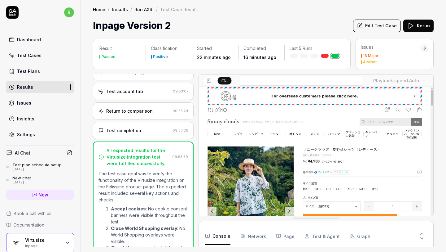
scroll to position [532, 0]
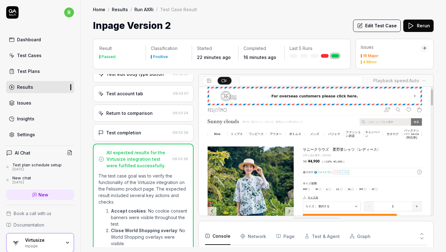
click at [144, 110] on div "Return to comparison" at bounding box center [129, 113] width 47 height 7
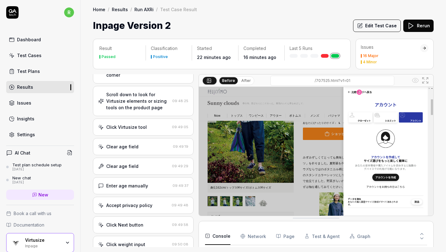
scroll to position [53, 0]
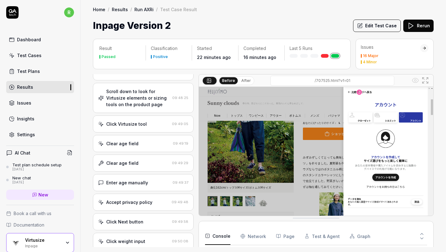
click at [138, 140] on div "Clear age field" at bounding box center [134, 143] width 72 height 7
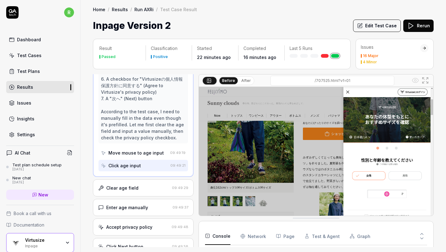
scroll to position [252, 0]
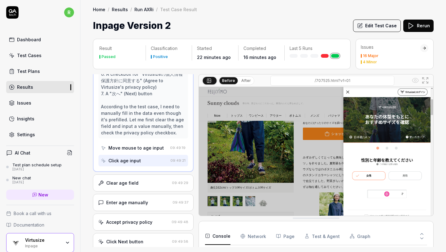
click at [135, 179] on div "Clear age field" at bounding box center [122, 182] width 32 height 7
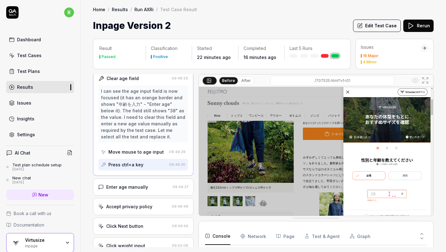
scroll to position [0, 0]
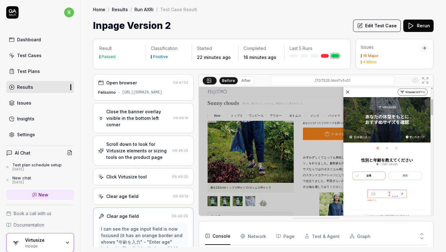
click at [52, 58] on link "Test Cases" at bounding box center [40, 55] width 68 height 12
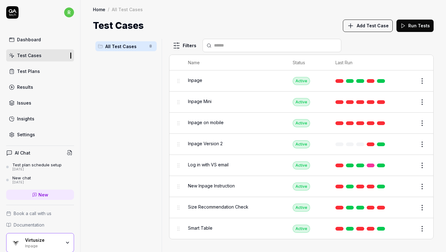
click at [38, 70] on link "Test Plans" at bounding box center [40, 71] width 68 height 12
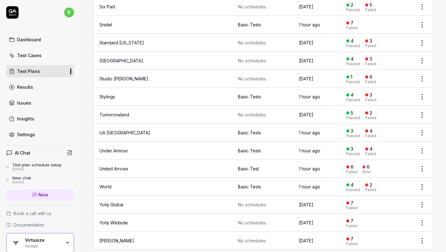
scroll to position [930, 0]
click at [423, 194] on html "r Dashboard Test Cases Test Plans Results Issues Insights Settings AI Chat Test…" at bounding box center [223, 126] width 446 height 252
click at [405, 157] on div "Manage Schedules" at bounding box center [396, 155] width 59 height 14
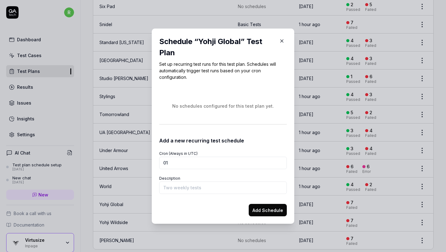
type input "0"
click at [283, 42] on icon "button" at bounding box center [282, 41] width 6 height 6
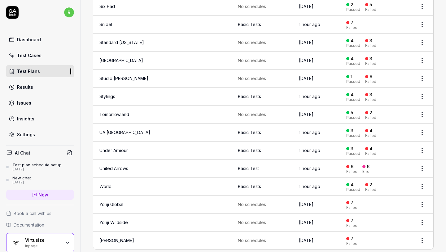
scroll to position [917, 0]
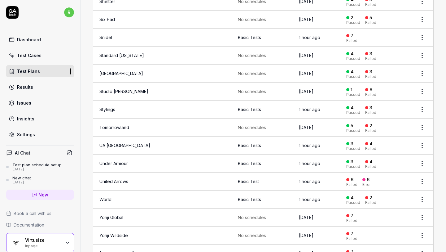
click at [422, 170] on html "r Dashboard Test Cases Test Plans Results Issues Insights Settings AI Chat Test…" at bounding box center [223, 126] width 446 height 252
click at [376, 224] on div "Edit" at bounding box center [396, 226] width 59 height 14
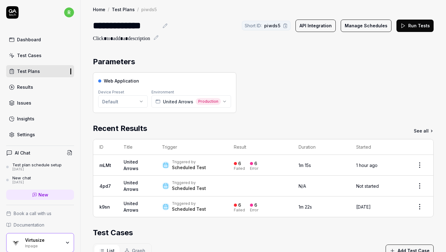
click at [95, 25] on div "**********" at bounding box center [126, 26] width 66 height 14
click at [303, 55] on div "Parameters Web Application Device Preset Default Environment United Arrows Prod…" at bounding box center [264, 239] width 366 height 378
click at [322, 54] on div "Parameters Web Application Device Preset Default Environment United Arrows Prod…" at bounding box center [264, 239] width 366 height 378
click at [124, 9] on link "Test Plans" at bounding box center [123, 9] width 23 height 6
click at [122, 10] on link "Test Plans" at bounding box center [123, 9] width 23 height 6
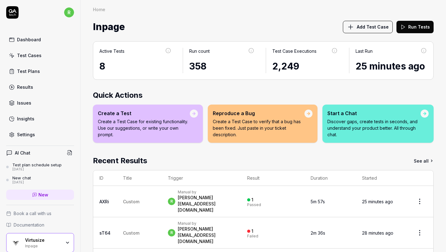
scroll to position [46, 0]
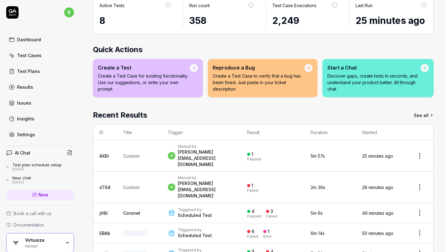
click at [31, 85] on div "Results" at bounding box center [25, 87] width 16 height 7
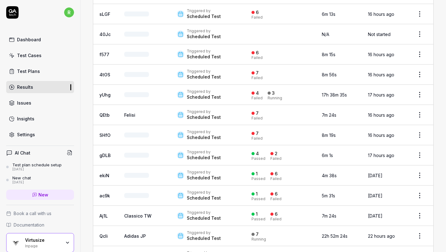
scroll to position [1846, 0]
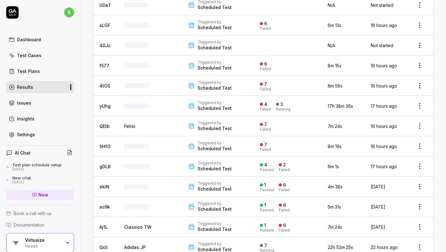
click at [57, 69] on link "Test Plans" at bounding box center [40, 71] width 68 height 12
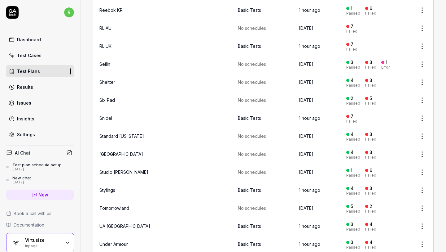
scroll to position [837, 0]
click at [192, 113] on td at bounding box center [208, 118] width 45 height 18
click at [238, 114] on div "Basic Tests" at bounding box center [249, 117] width 23 height 7
click at [213, 111] on td at bounding box center [208, 118] width 45 height 18
click at [109, 115] on link "Snidel" at bounding box center [106, 117] width 13 height 5
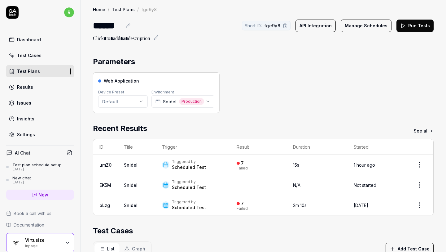
click at [233, 165] on td "7 Failed" at bounding box center [259, 165] width 56 height 20
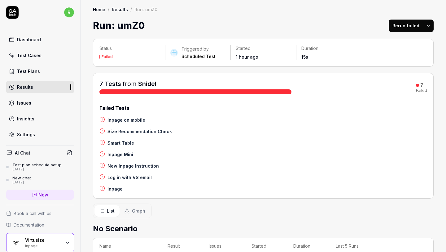
click at [147, 84] on link "Snidel" at bounding box center [147, 83] width 18 height 7
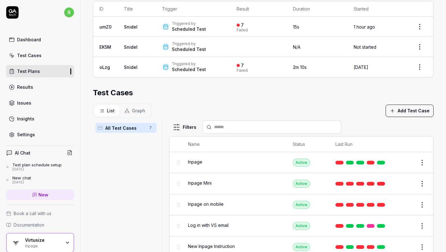
click at [124, 117] on div "List Graph" at bounding box center [122, 110] width 59 height 15
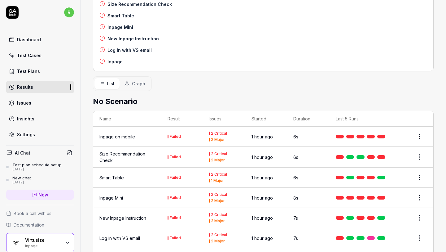
scroll to position [124, 0]
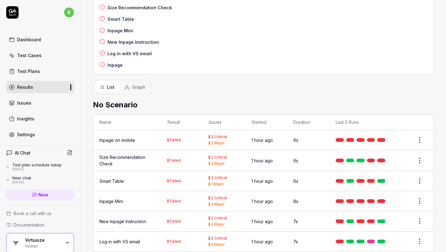
click at [147, 43] on h4 "New Inpage Instruction" at bounding box center [133, 42] width 51 height 7
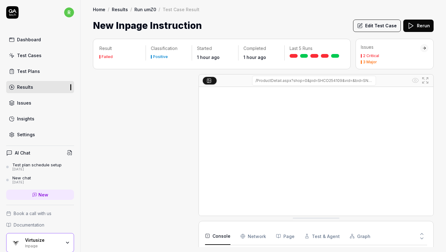
scroll to position [155, 0]
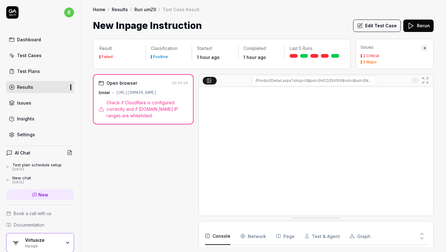
click at [135, 115] on span "Check if Cloudflare is configured correctly and if QA.tech IP ranges are whitel…" at bounding box center [148, 109] width 82 height 20
click at [421, 25] on button "Rerun" at bounding box center [419, 26] width 30 height 12
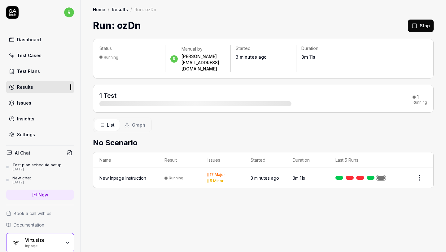
click at [121, 175] on div "New Inpage Instruction" at bounding box center [123, 178] width 47 height 7
click at [379, 168] on td at bounding box center [361, 178] width 62 height 20
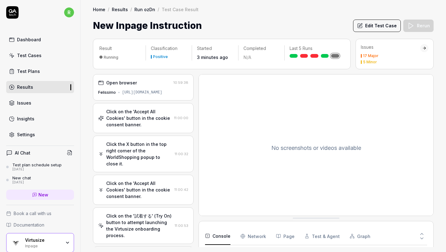
click at [38, 69] on div "Test Plans" at bounding box center [28, 71] width 23 height 7
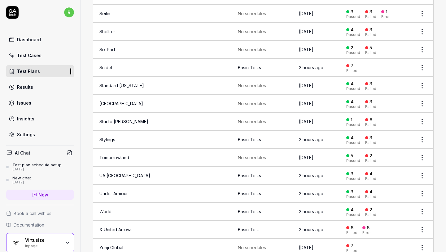
scroll to position [880, 0]
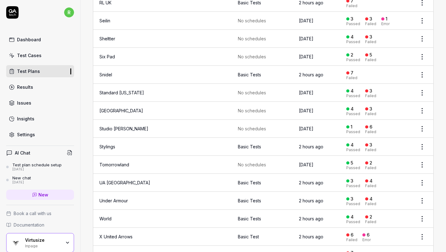
click at [423, 66] on html "r Dashboard Test Cases Test Plans Results Issues Insights Settings AI Chat Test…" at bounding box center [223, 126] width 446 height 252
click at [377, 118] on div "Edit" at bounding box center [396, 120] width 59 height 14
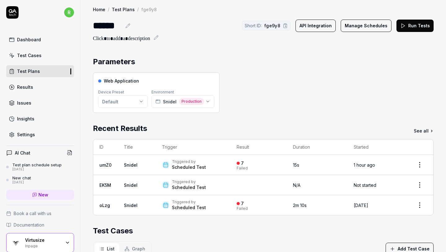
click at [128, 25] on icon at bounding box center [128, 25] width 5 height 5
click at [95, 27] on div "******" at bounding box center [107, 26] width 29 height 14
click at [255, 79] on div "Web Application Device Preset Default Environment Snidel Production" at bounding box center [263, 92] width 341 height 41
click at [124, 11] on link "Test Plans" at bounding box center [123, 9] width 23 height 6
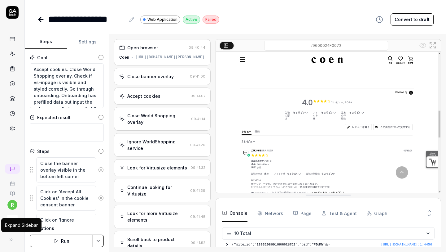
click at [10, 241] on icon at bounding box center [11, 239] width 5 height 5
type textarea "*"
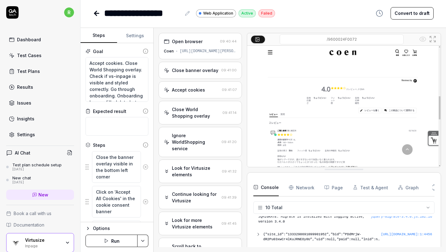
scroll to position [116, 0]
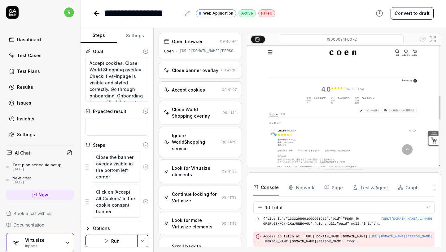
click at [40, 135] on link "Settings" at bounding box center [40, 134] width 68 height 12
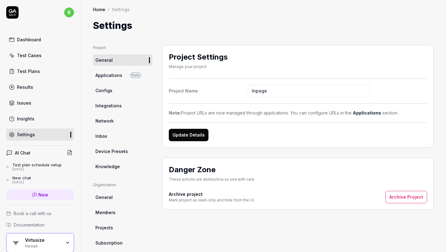
click at [111, 74] on span "Applications" at bounding box center [108, 75] width 27 height 7
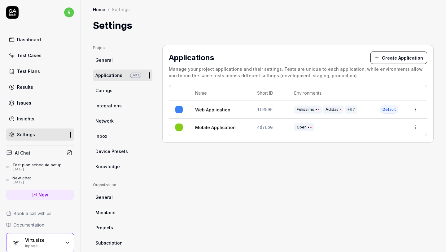
click at [413, 108] on html "r Dashboard Test Cases Test Plans Results Issues Insights Settings AI Chat Test…" at bounding box center [223, 126] width 446 height 252
click at [370, 150] on div "Edit" at bounding box center [388, 150] width 73 height 14
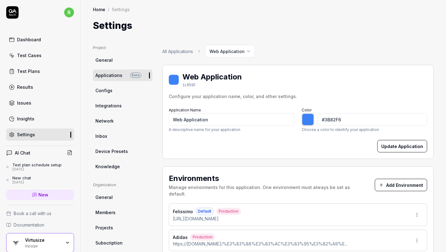
type input "*******"
click at [40, 41] on link "Dashboard" at bounding box center [40, 39] width 68 height 12
